Goal: Task Accomplishment & Management: Use online tool/utility

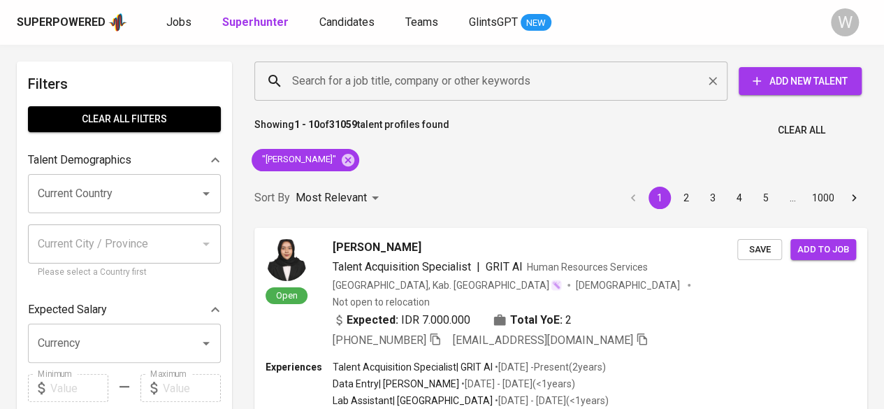
click at [411, 82] on input "Search for a job title, company or other keywords" at bounding box center [494, 81] width 411 height 27
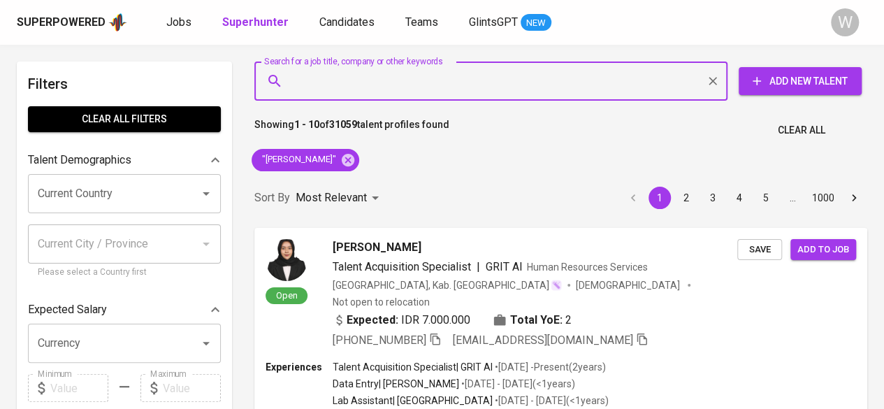
paste input "[EMAIL_ADDRESS][DOMAIN_NAME]"
type input "[EMAIL_ADDRESS][DOMAIN_NAME]"
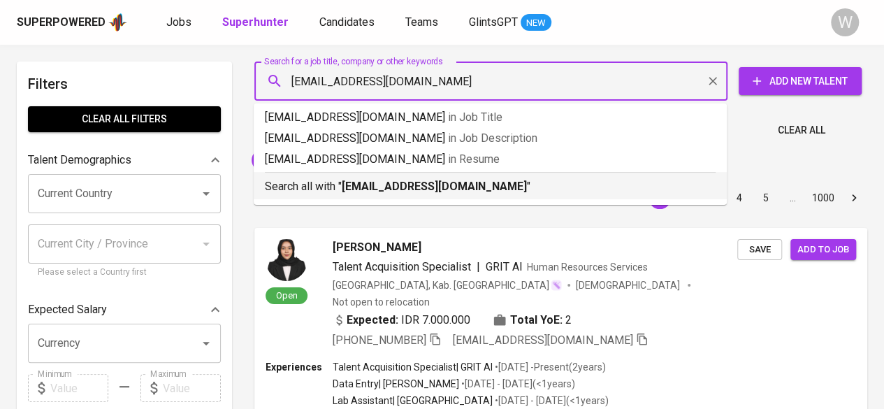
click at [409, 188] on b "[EMAIL_ADDRESS][DOMAIN_NAME]" at bounding box center [434, 186] width 185 height 13
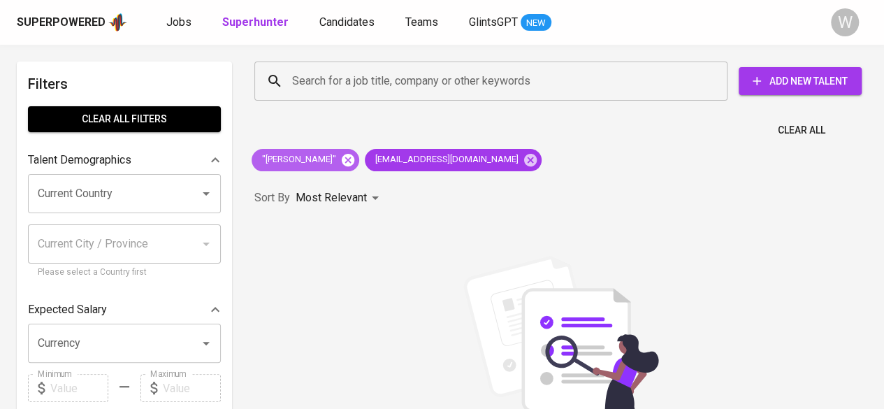
click at [354, 156] on icon at bounding box center [348, 159] width 13 height 13
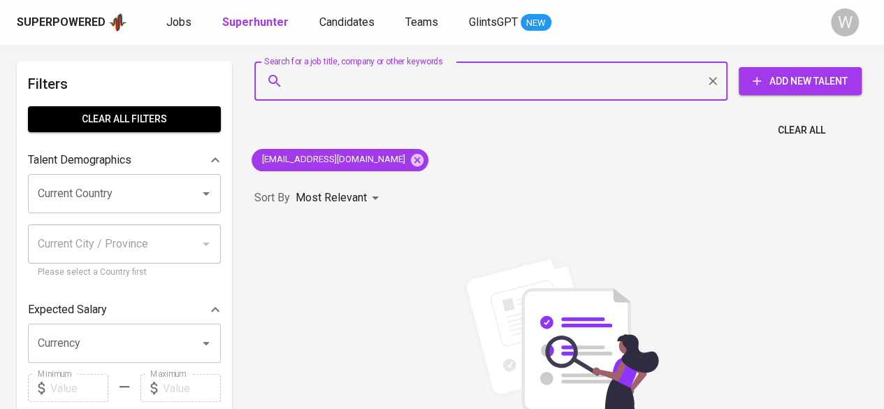
click at [365, 86] on input "Search for a job title, company or other keywords" at bounding box center [494, 81] width 411 height 27
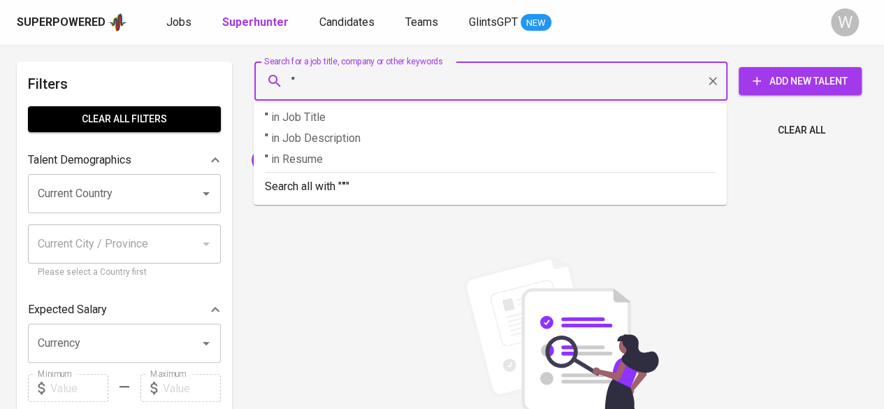
paste input "Dessy Susetyo"
type input ""Dessy Susetyo""
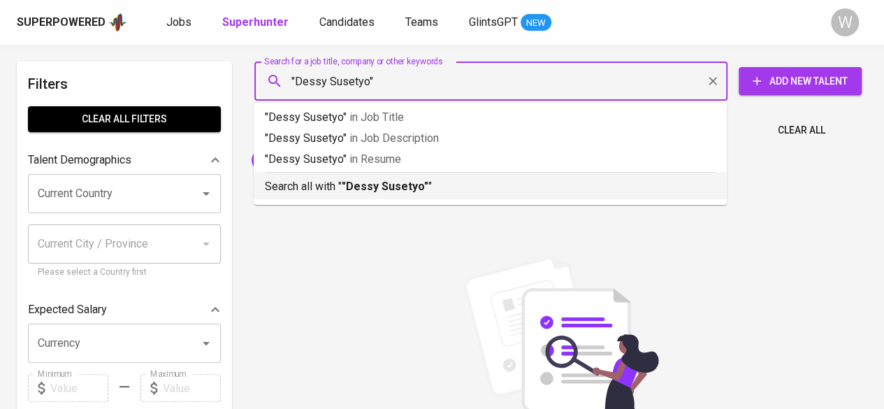
click at [399, 191] on b ""Dessy Susetyo"" at bounding box center [385, 186] width 87 height 13
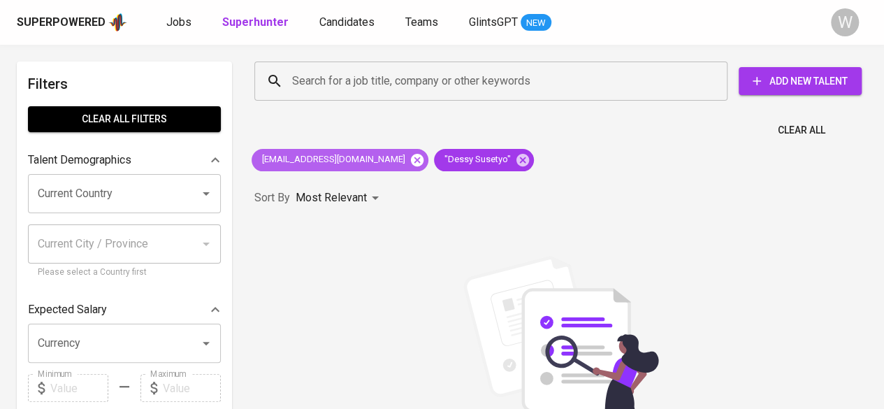
click at [411, 158] on icon at bounding box center [417, 159] width 13 height 13
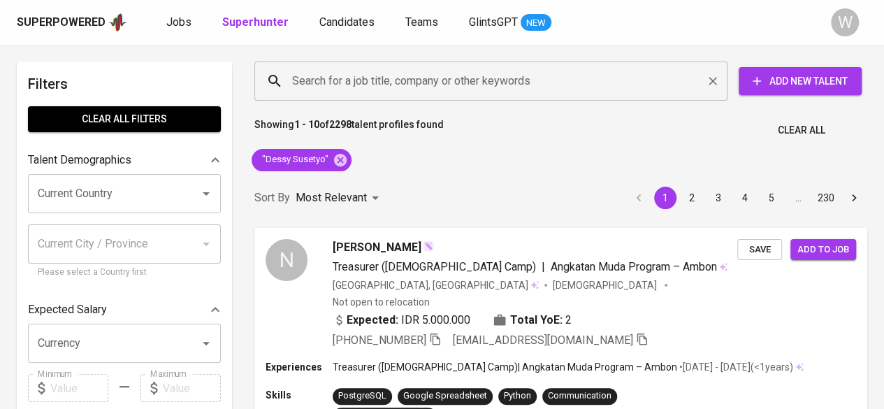
click at [323, 72] on input "Search for a job title, company or other keywords" at bounding box center [494, 81] width 411 height 27
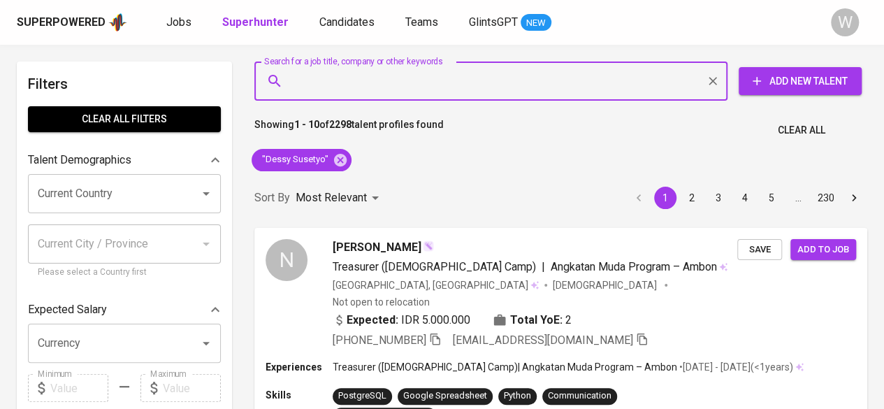
paste input "[EMAIL_ADDRESS][DOMAIN_NAME]"
type input "[EMAIL_ADDRESS][DOMAIN_NAME]"
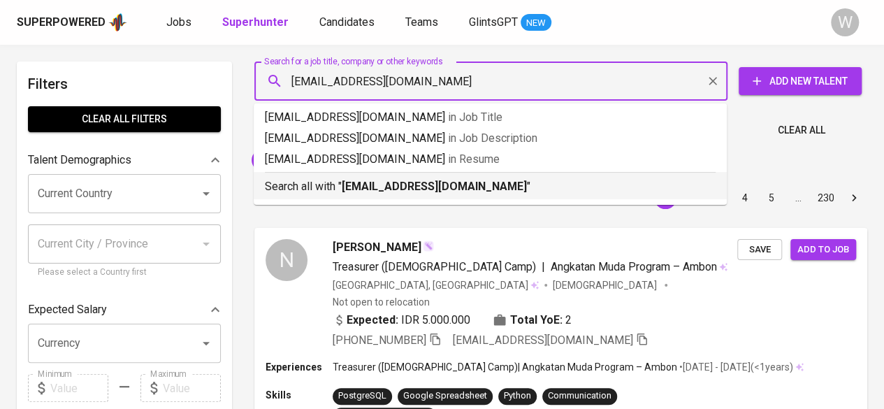
click at [395, 192] on b "[EMAIL_ADDRESS][DOMAIN_NAME]" at bounding box center [434, 186] width 185 height 13
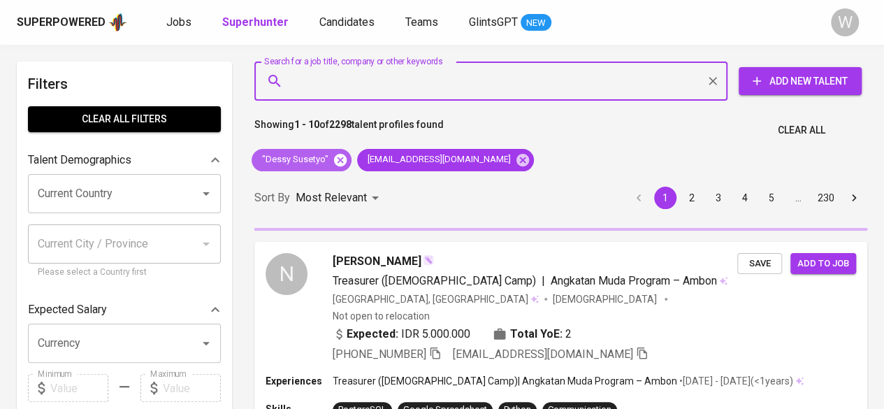
click at [341, 155] on icon at bounding box center [340, 159] width 13 height 13
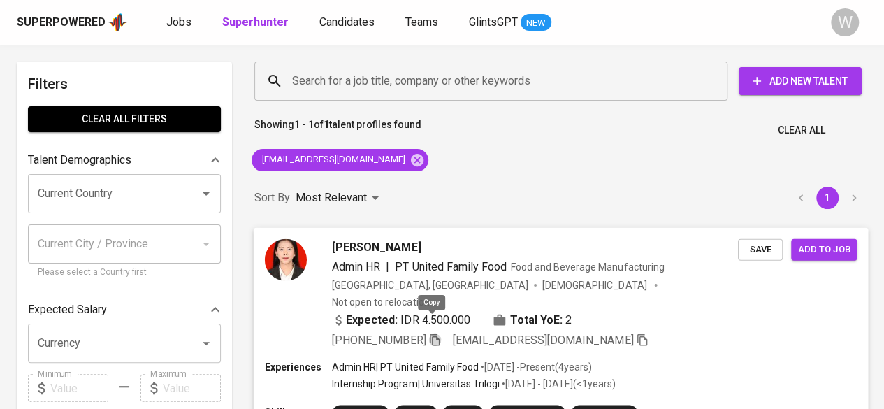
click at [430, 333] on icon "button" at bounding box center [435, 339] width 10 height 12
click at [425, 92] on input "Search for a job title, company or other keywords" at bounding box center [494, 81] width 411 height 27
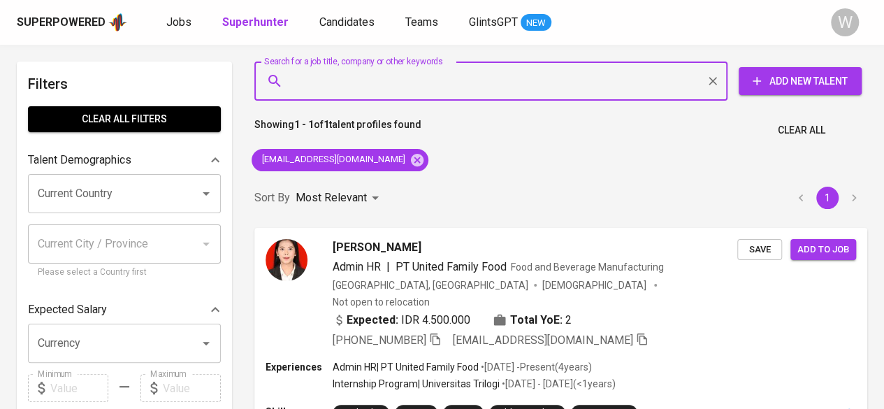
paste input "[EMAIL_ADDRESS][DOMAIN_NAME]"
type input "[EMAIL_ADDRESS][DOMAIN_NAME]"
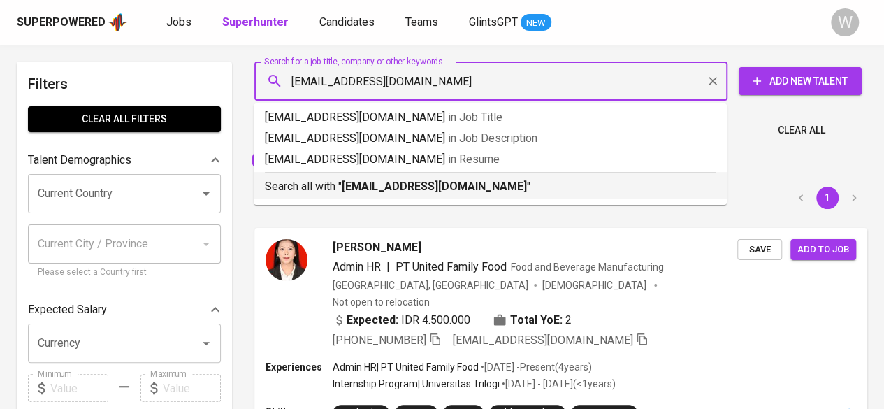
click at [475, 191] on b "[EMAIL_ADDRESS][DOMAIN_NAME]" at bounding box center [434, 186] width 185 height 13
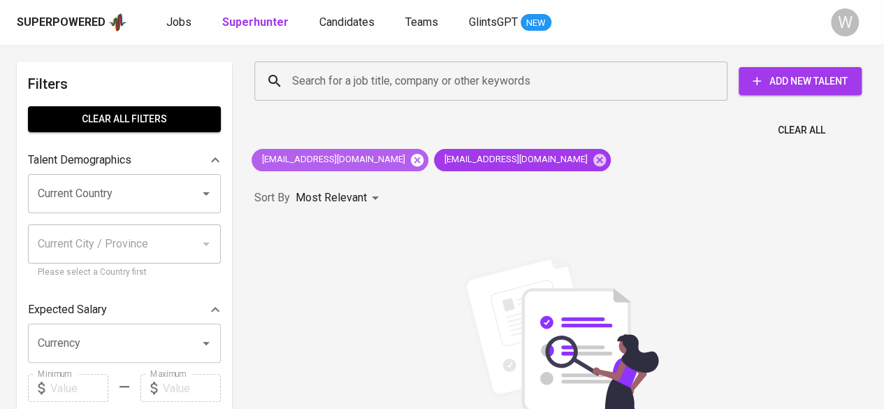
click at [411, 164] on icon at bounding box center [417, 159] width 13 height 13
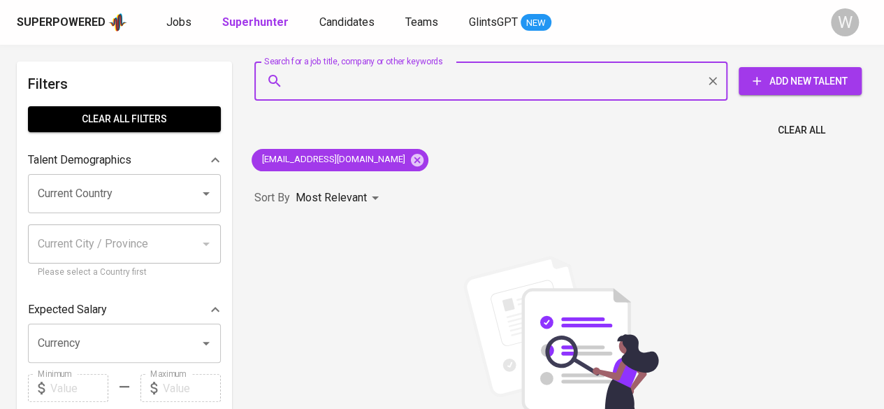
click at [422, 81] on input "Search for a job title, company or other keywords" at bounding box center [494, 81] width 411 height 27
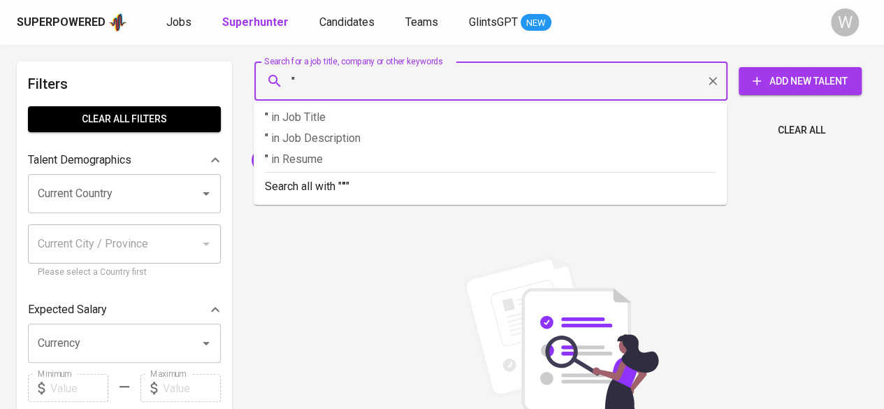
paste input "[PERSON_NAME]"
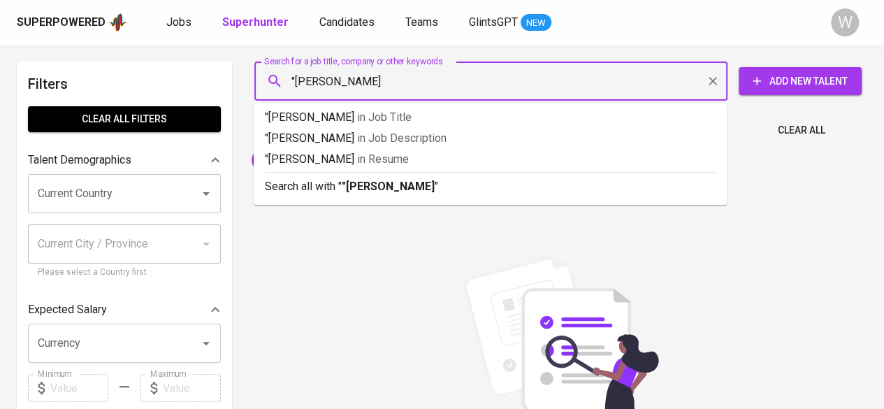
type input ""[PERSON_NAME]""
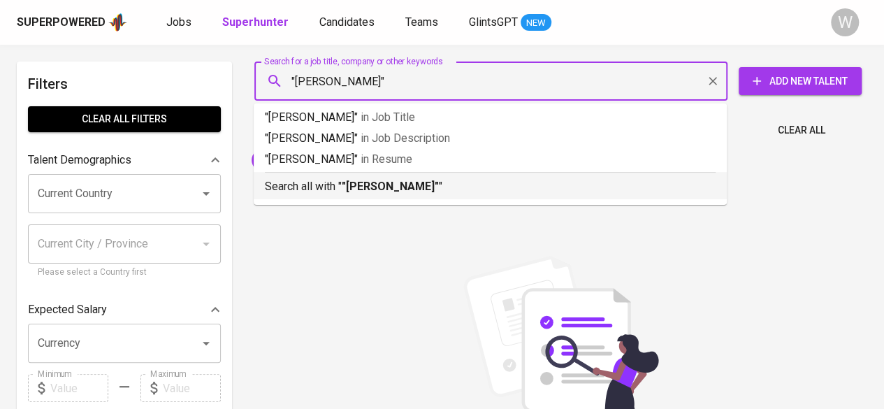
click at [397, 175] on div "Search all with " "[PERSON_NAME]" "" at bounding box center [490, 183] width 451 height 23
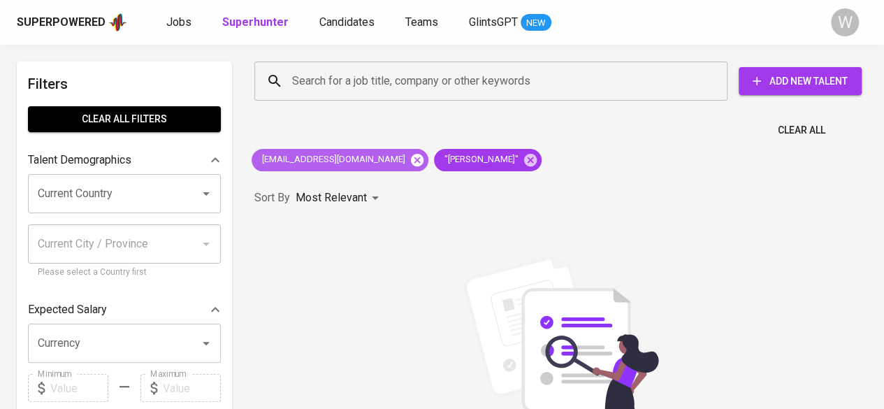
click at [411, 164] on icon at bounding box center [417, 159] width 13 height 13
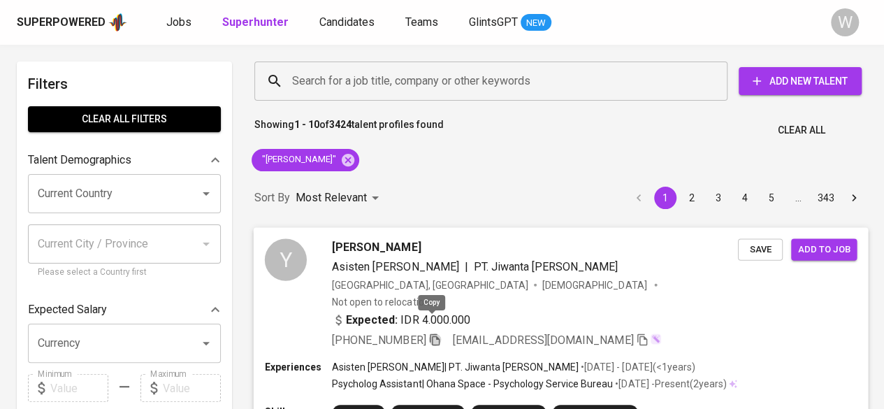
click at [437, 333] on icon "button" at bounding box center [434, 339] width 13 height 13
click at [387, 89] on input "Search for a job title, company or other keywords" at bounding box center [494, 81] width 411 height 27
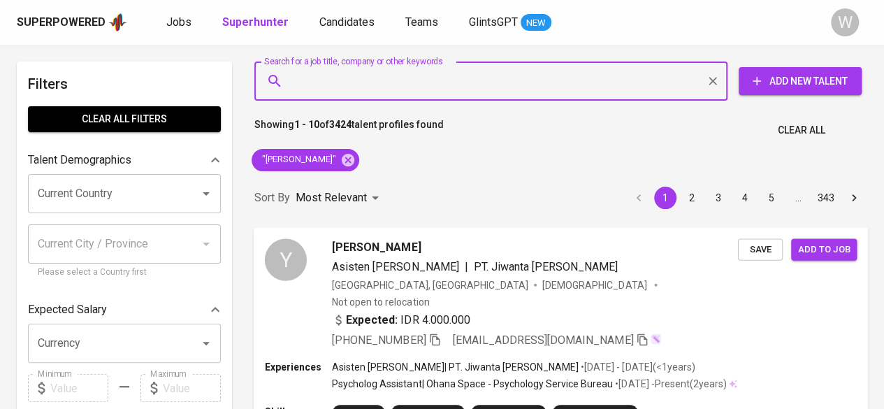
paste input "[EMAIL_ADDRESS][DOMAIN_NAME]"
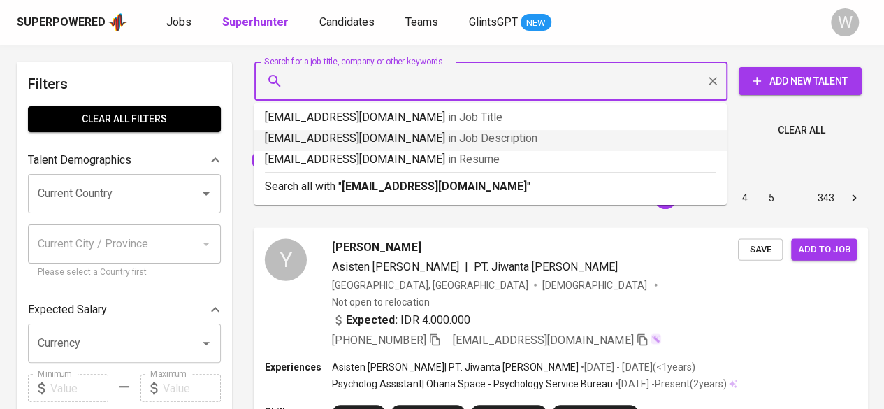
type input "[EMAIL_ADDRESS][DOMAIN_NAME]"
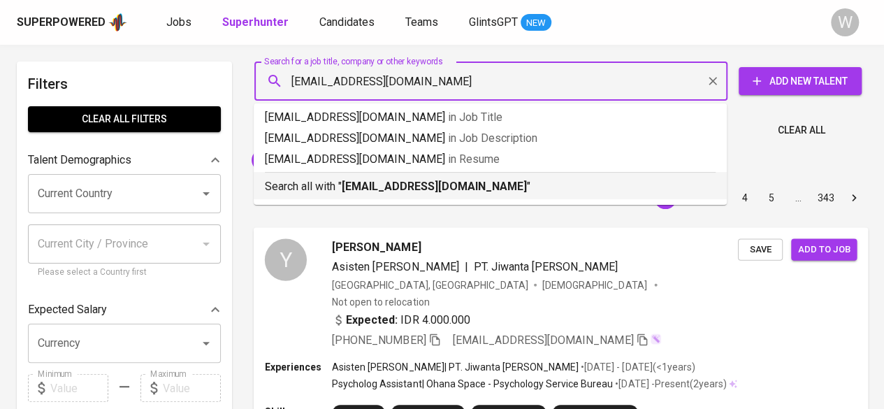
click at [426, 184] on b "[EMAIL_ADDRESS][DOMAIN_NAME]" at bounding box center [434, 186] width 185 height 13
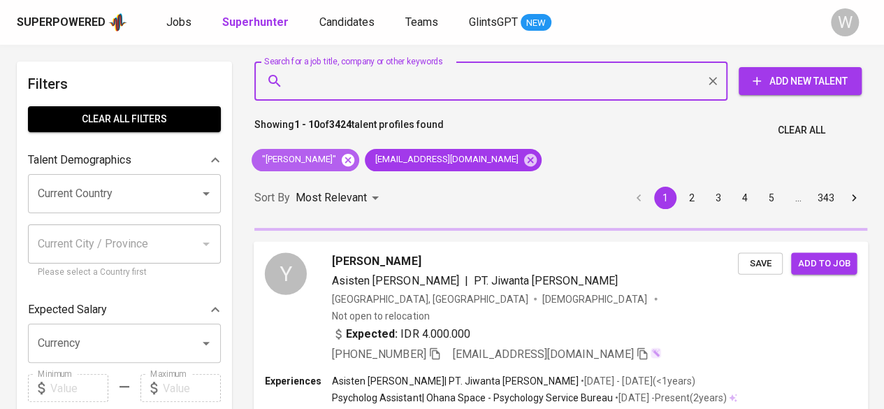
click at [348, 162] on icon at bounding box center [348, 159] width 13 height 13
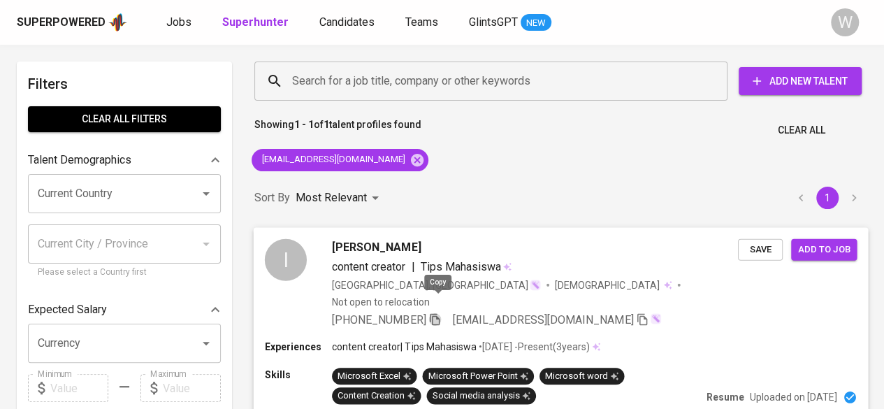
click at [434, 312] on icon "button" at bounding box center [434, 318] width 13 height 13
